Goal: Find specific page/section: Find specific page/section

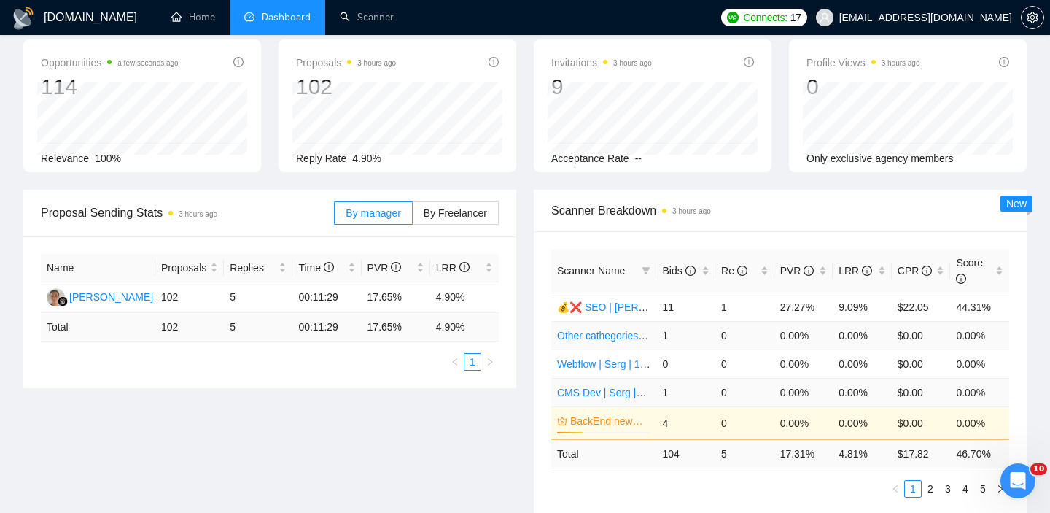
scroll to position [96, 0]
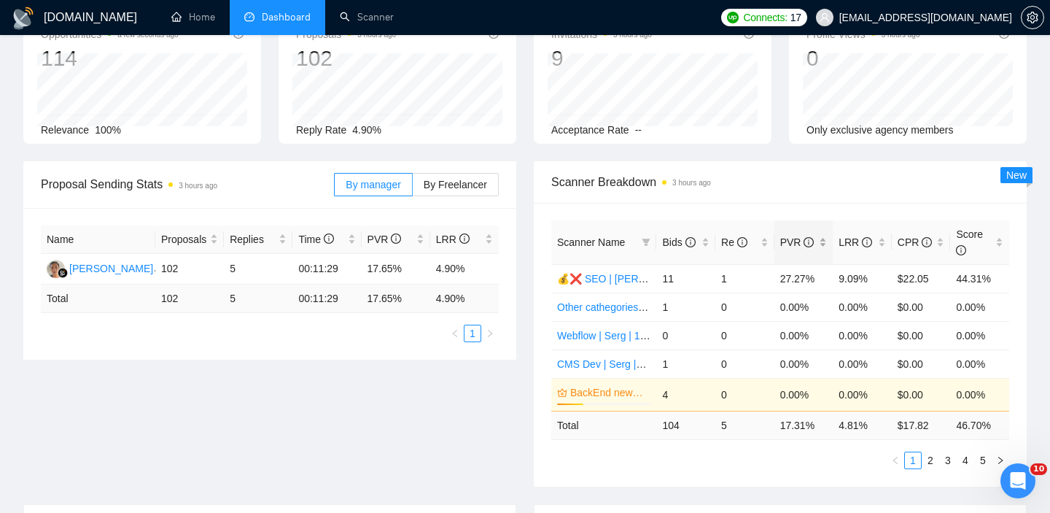
click at [824, 244] on div "PVR" at bounding box center [804, 242] width 47 height 16
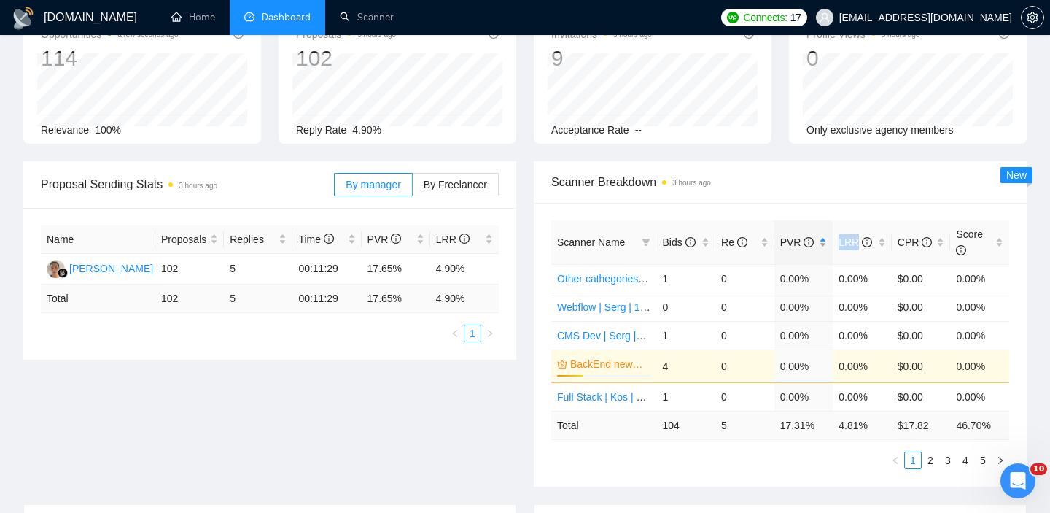
click at [824, 244] on div "PVR" at bounding box center [804, 242] width 47 height 16
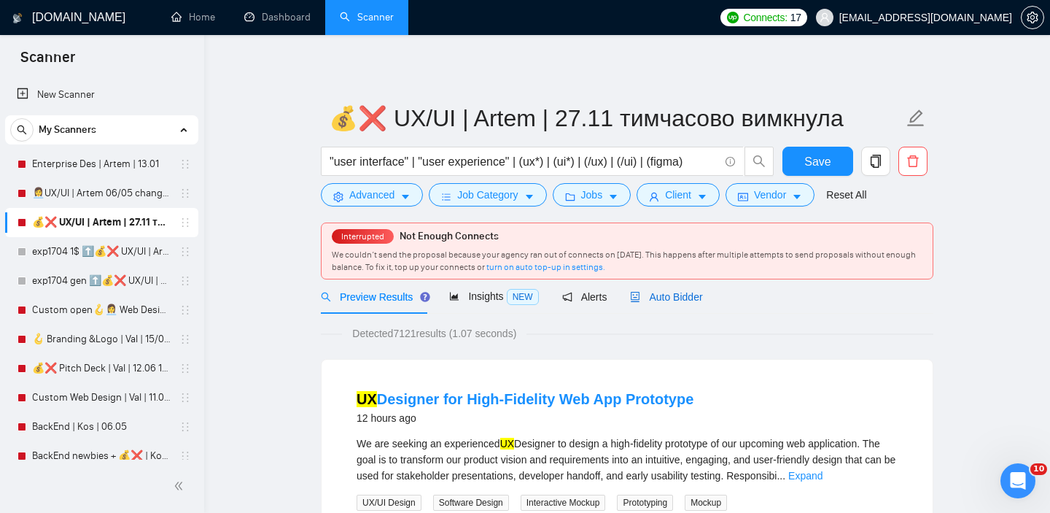
click at [640, 301] on icon "robot" at bounding box center [635, 297] width 10 height 10
